Goal: Information Seeking & Learning: Learn about a topic

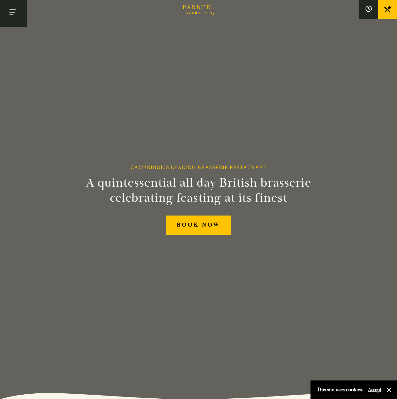
click at [18, 14] on button "Toggle navigation" at bounding box center [13, 13] width 27 height 27
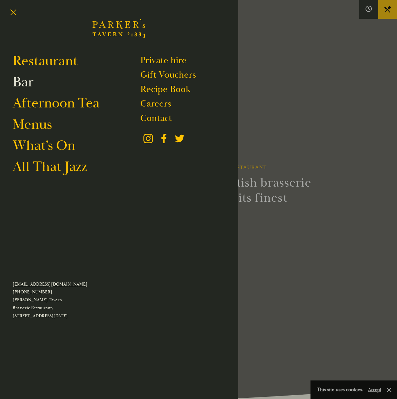
click at [30, 83] on link "Bar" at bounding box center [23, 82] width 21 height 18
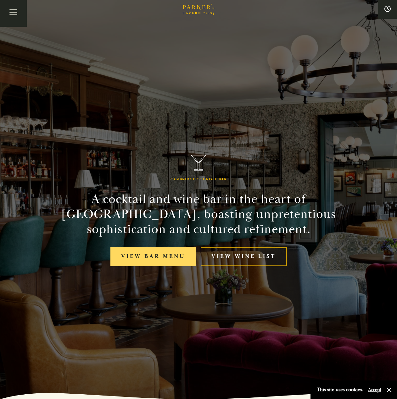
click at [170, 255] on link "View bar menu" at bounding box center [152, 256] width 85 height 19
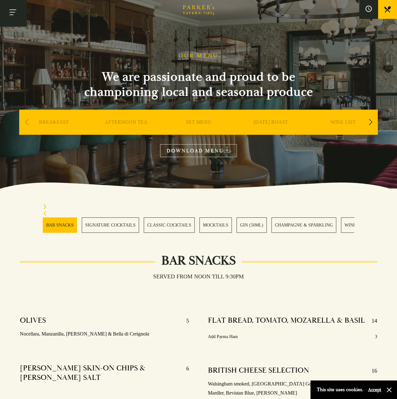
click at [10, 13] on button "Toggle navigation" at bounding box center [13, 13] width 27 height 27
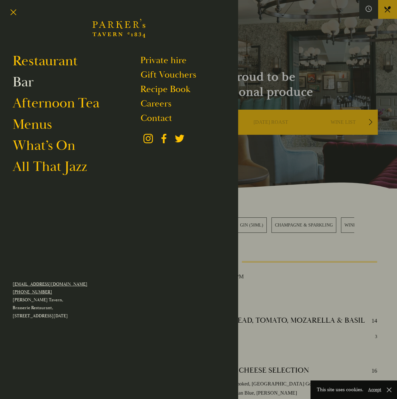
click at [26, 82] on link "Bar" at bounding box center [23, 82] width 21 height 18
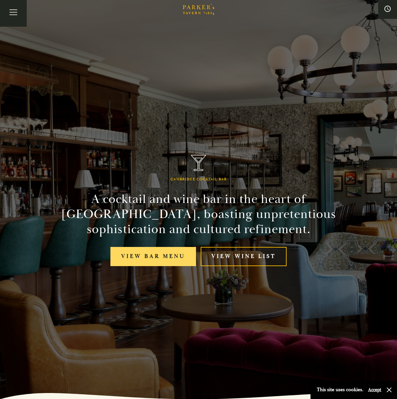
click at [179, 255] on link "View bar menu" at bounding box center [152, 256] width 85 height 19
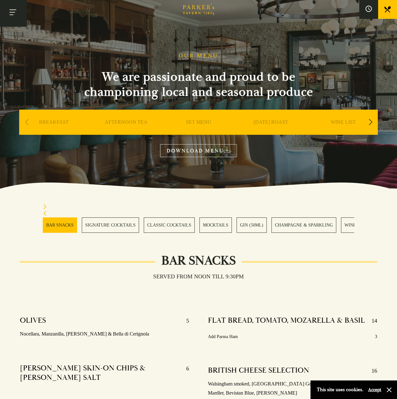
click at [13, 14] on button "Toggle navigation" at bounding box center [13, 13] width 27 height 27
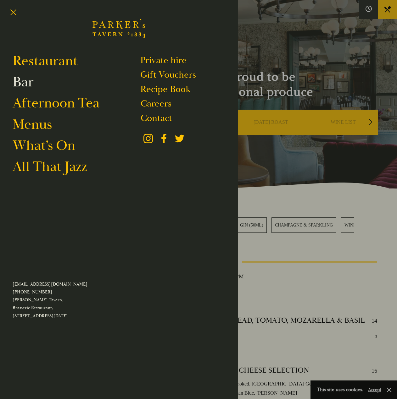
click at [27, 79] on link "Bar" at bounding box center [23, 82] width 21 height 18
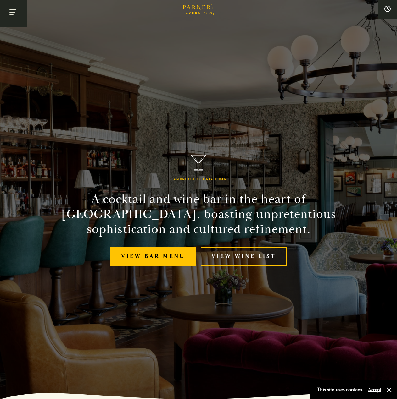
click at [19, 18] on button "Toggle navigation" at bounding box center [13, 13] width 27 height 27
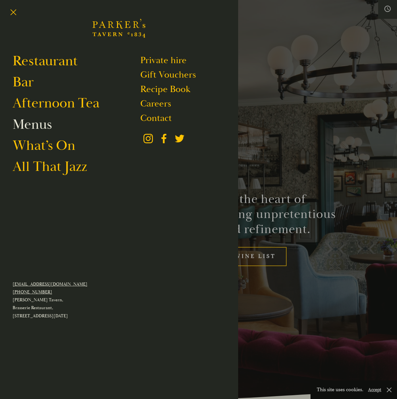
click at [28, 128] on link "Menus" at bounding box center [32, 125] width 39 height 18
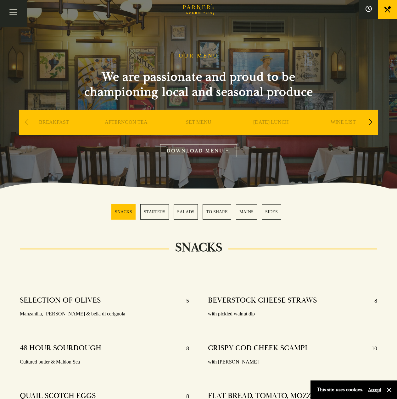
click at [350, 120] on link "WINE LIST" at bounding box center [342, 131] width 25 height 25
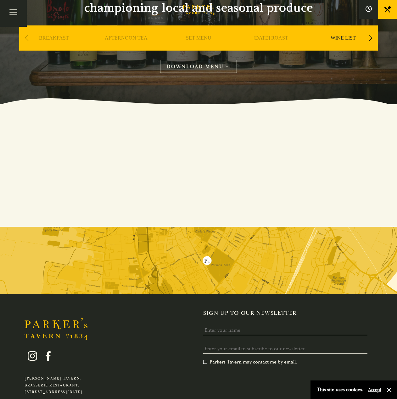
scroll to position [20, 0]
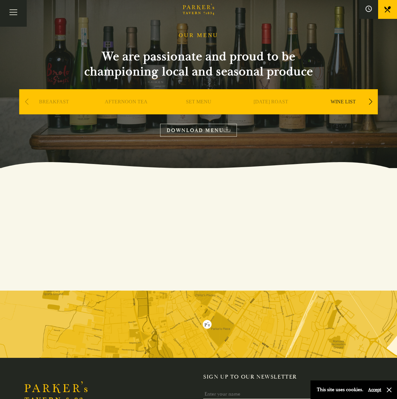
click at [217, 127] on link "DOWNLOAD MENU" at bounding box center [198, 130] width 77 height 13
click at [369, 102] on div "Next slide" at bounding box center [370, 102] width 8 height 14
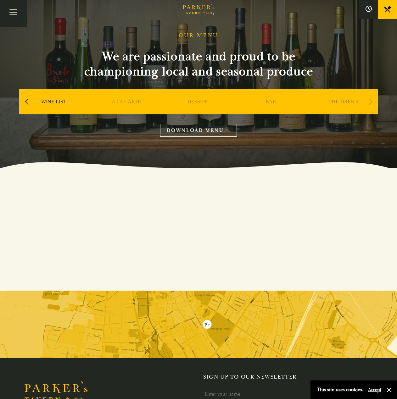
click at [268, 103] on link "BAR" at bounding box center [270, 111] width 11 height 25
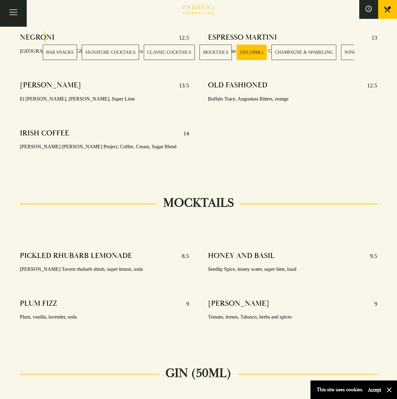
scroll to position [1005, 0]
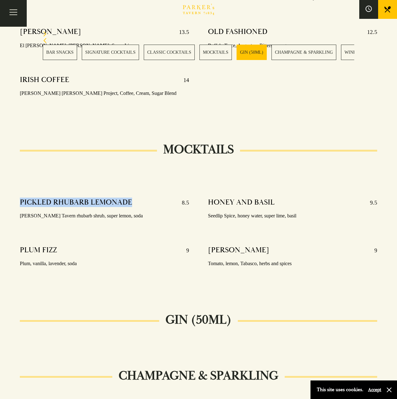
drag, startPoint x: 136, startPoint y: 191, endPoint x: 22, endPoint y: 194, distance: 114.4
click at [22, 198] on div "PICKLED RHUBARB LEMONADE 8.5" at bounding box center [104, 203] width 169 height 10
copy h4 "PICKLED RHUBARB LEMONADE"
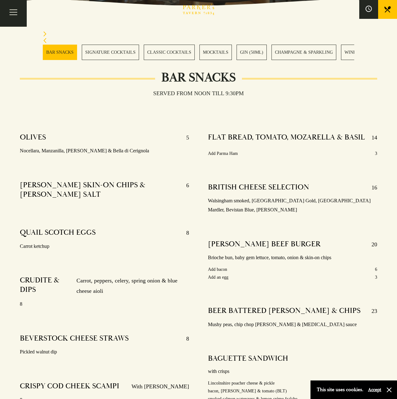
scroll to position [220, 0]
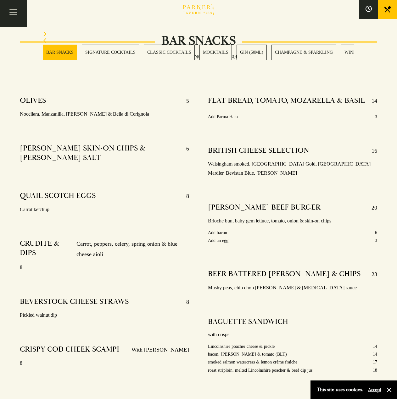
click at [210, 50] on link "MOCKTAILS" at bounding box center [215, 52] width 32 height 15
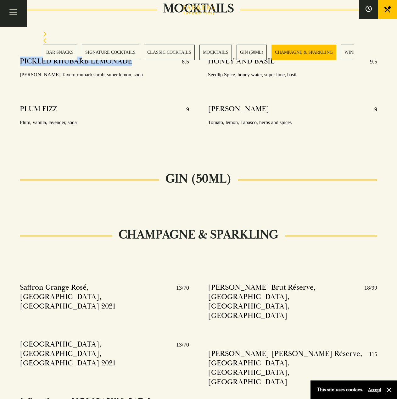
scroll to position [1084, 0]
